Goal: Task Accomplishment & Management: Manage account settings

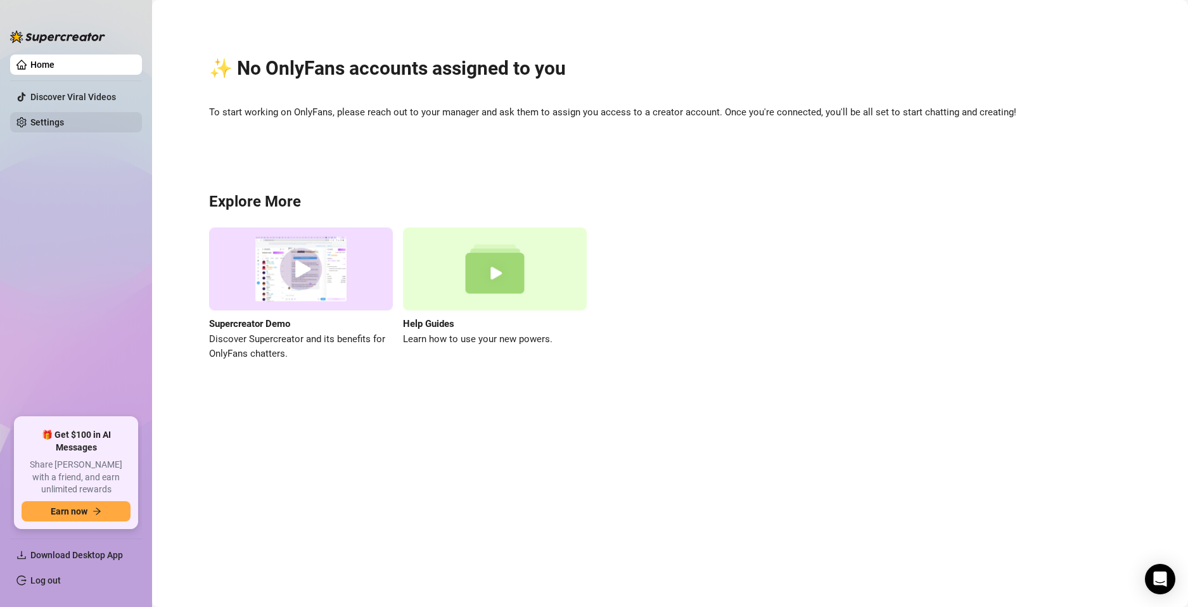
click at [64, 123] on link "Settings" at bounding box center [47, 122] width 34 height 10
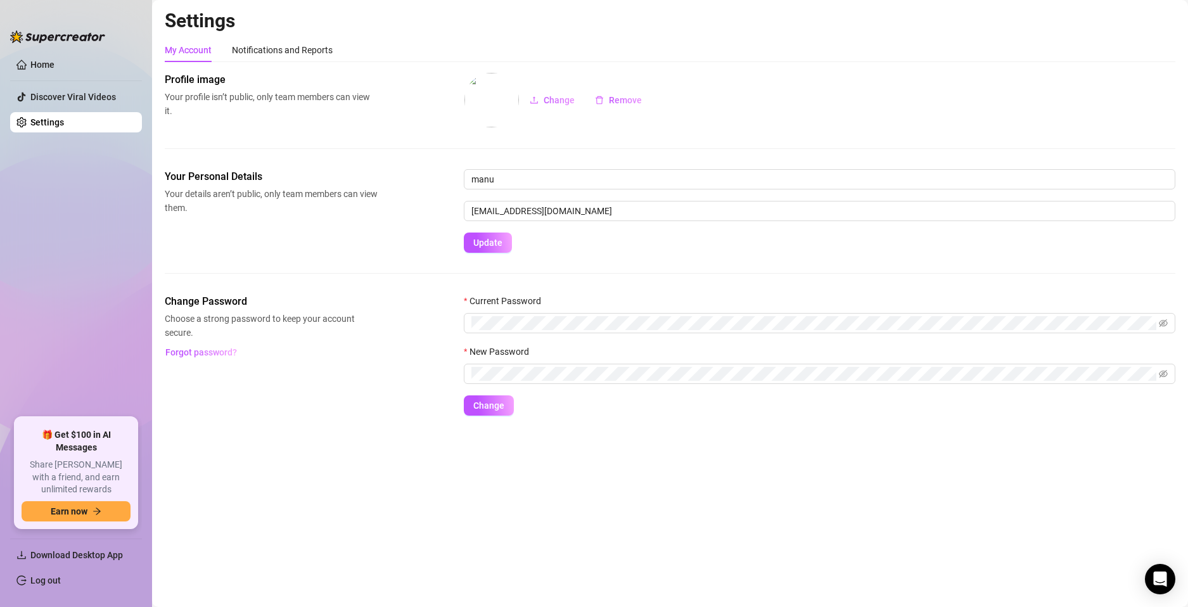
click at [61, 577] on link "Log out" at bounding box center [45, 580] width 30 height 10
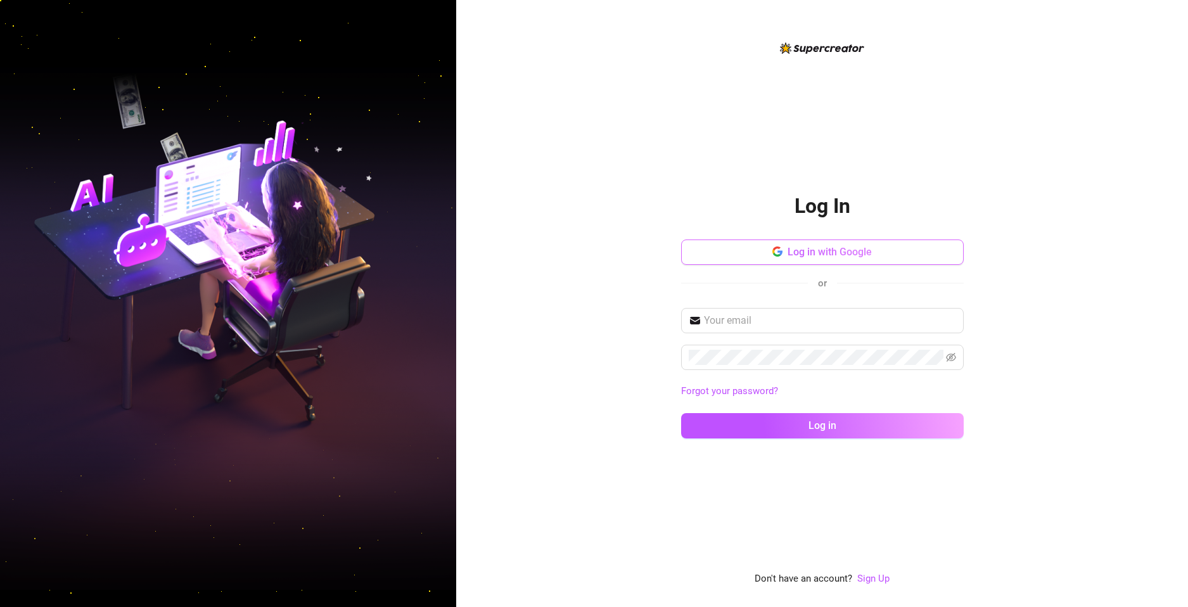
click at [831, 257] on span "Log in with Google" at bounding box center [830, 252] width 84 height 12
